Goal: Communication & Community: Answer question/provide support

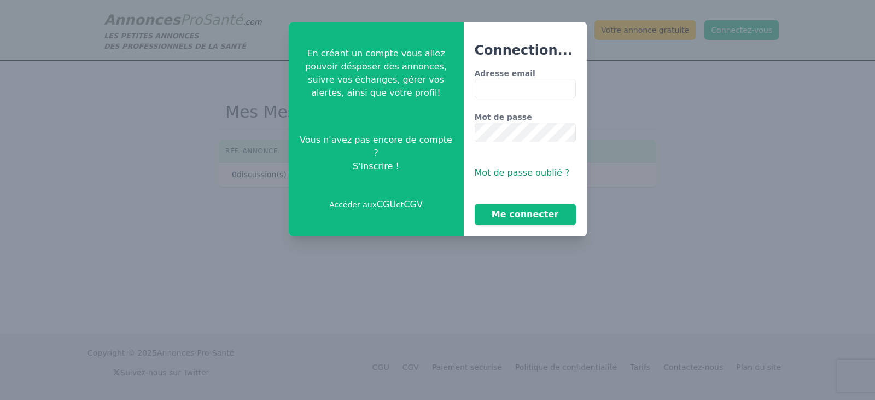
click at [502, 76] on label "Adresse email" at bounding box center [525, 73] width 101 height 11
click at [502, 79] on input "Adresse email" at bounding box center [525, 89] width 101 height 20
click at [499, 84] on input "Adresse email" at bounding box center [525, 89] width 101 height 20
type input "**********"
click at [545, 219] on button "Me connecter" at bounding box center [525, 214] width 101 height 22
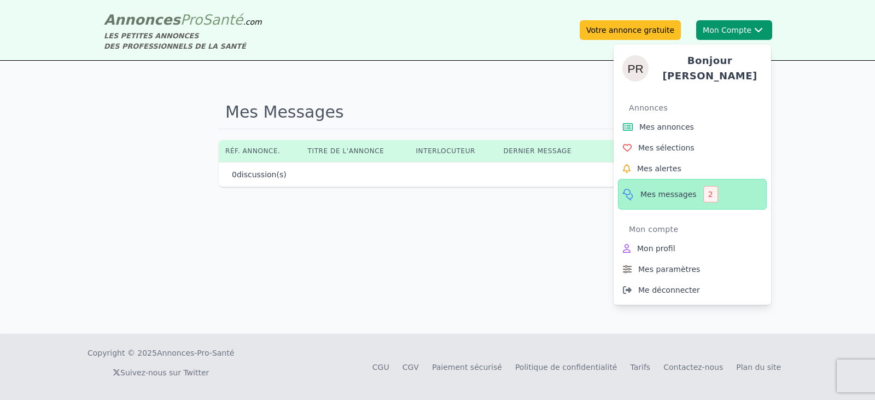
click at [655, 189] on span "Mes messages" at bounding box center [668, 194] width 56 height 11
click at [661, 198] on link "Mes messages 2" at bounding box center [692, 194] width 149 height 31
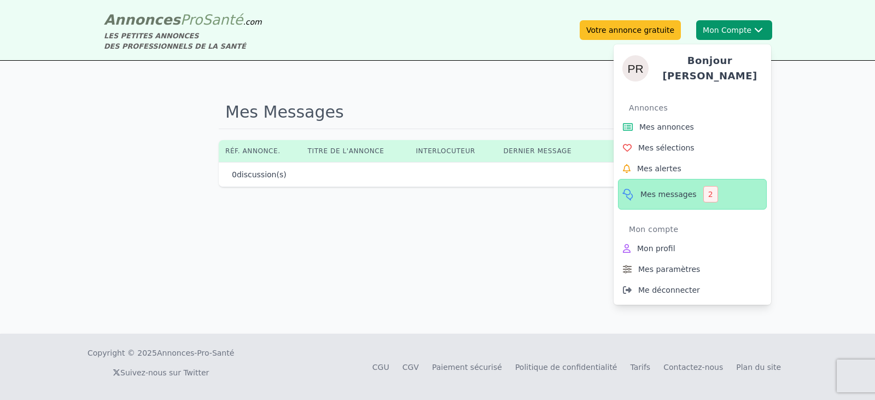
click at [661, 198] on link "Mes messages 2" at bounding box center [692, 194] width 149 height 31
click at [705, 191] on div "2" at bounding box center [710, 194] width 15 height 16
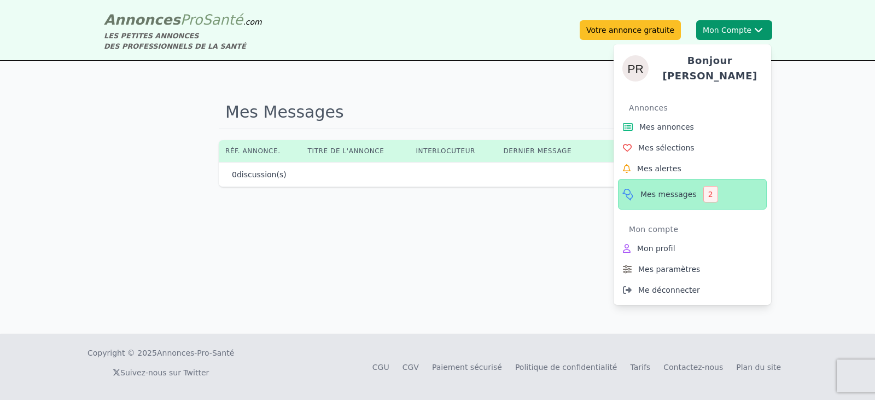
click at [705, 191] on div "2" at bounding box center [710, 194] width 15 height 16
click at [693, 123] on link "Mes annonces" at bounding box center [692, 126] width 149 height 21
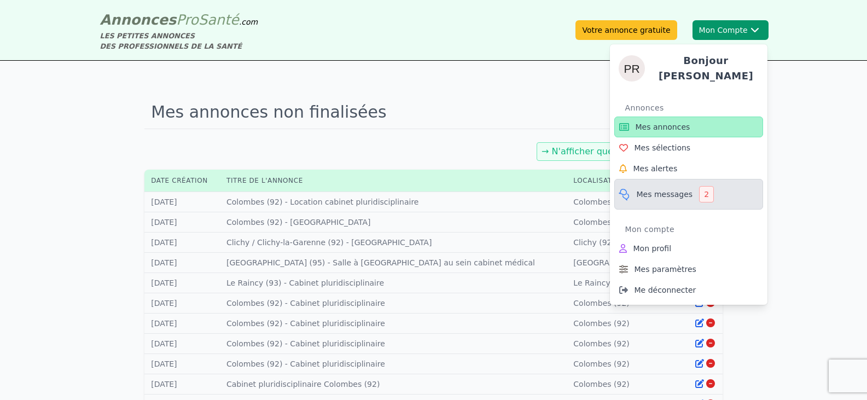
click at [688, 189] on link "Mes messages 2" at bounding box center [688, 194] width 149 height 31
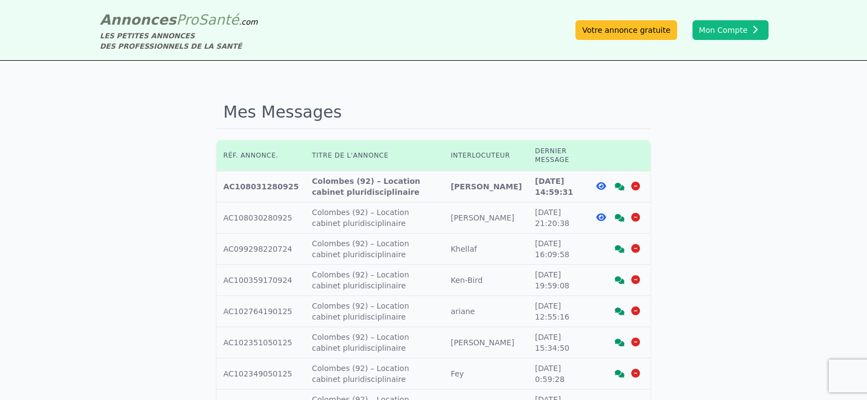
click at [603, 183] on icon at bounding box center [601, 186] width 10 height 9
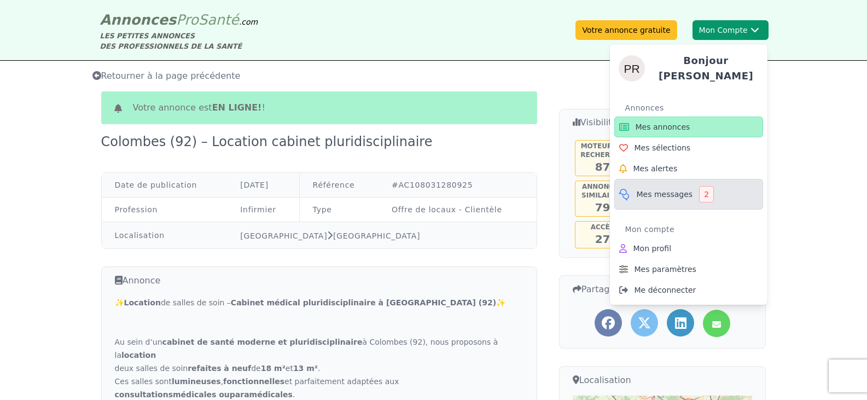
click at [671, 189] on span "Mes messages" at bounding box center [664, 194] width 56 height 11
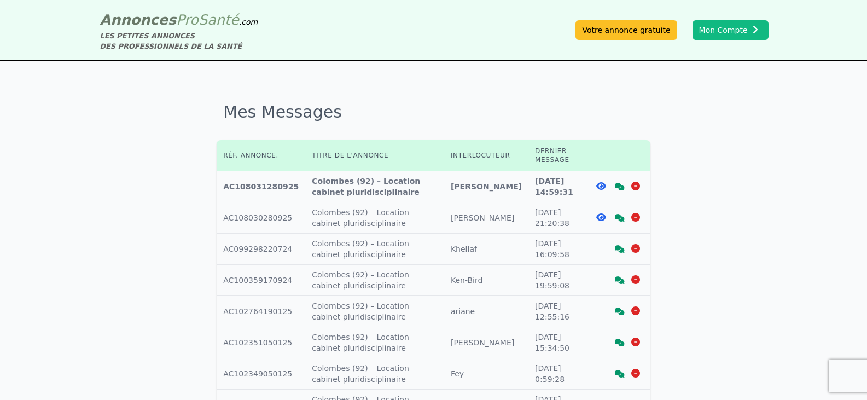
click at [619, 188] on icon at bounding box center [620, 187] width 10 height 8
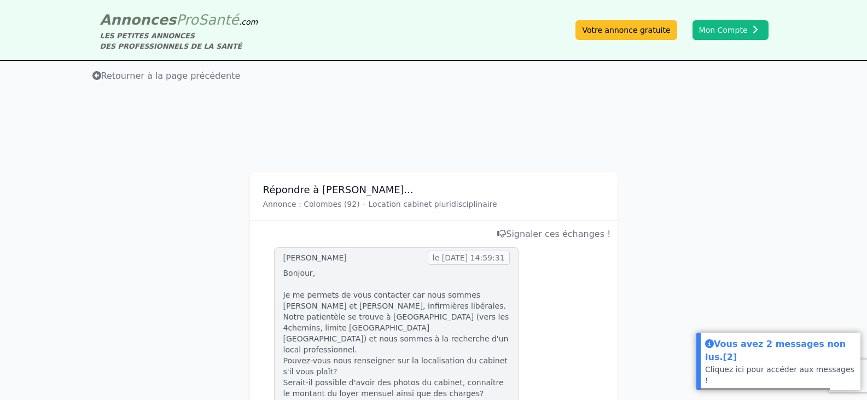
scroll to position [219, 0]
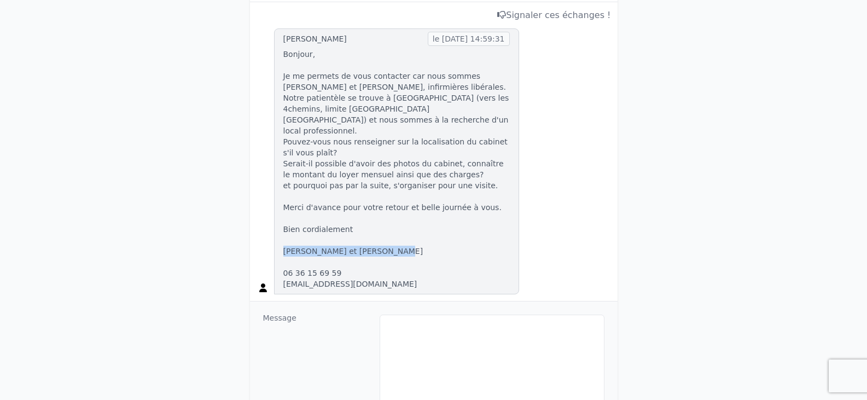
drag, startPoint x: 397, startPoint y: 240, endPoint x: 283, endPoint y: 242, distance: 114.3
click at [283, 242] on p "Bonjour, Je me permets de vous contacter car nous sommes [PERSON_NAME] et [PERS…" at bounding box center [396, 169] width 226 height 241
copy p "[PERSON_NAME] et [PERSON_NAME]"
